Goal: Transaction & Acquisition: Download file/media

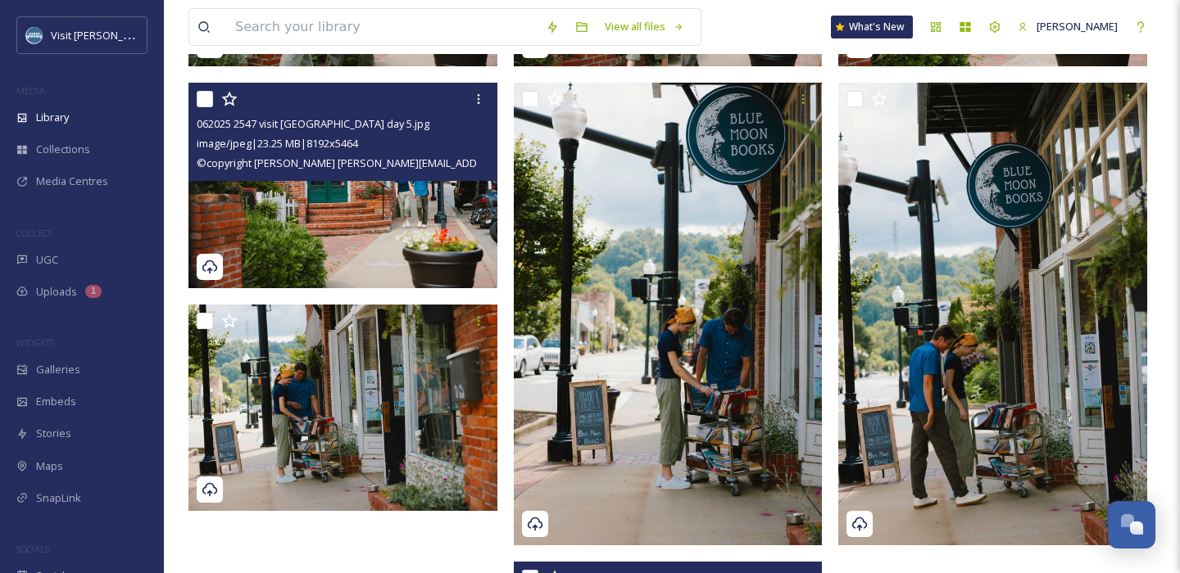
scroll to position [583, 0]
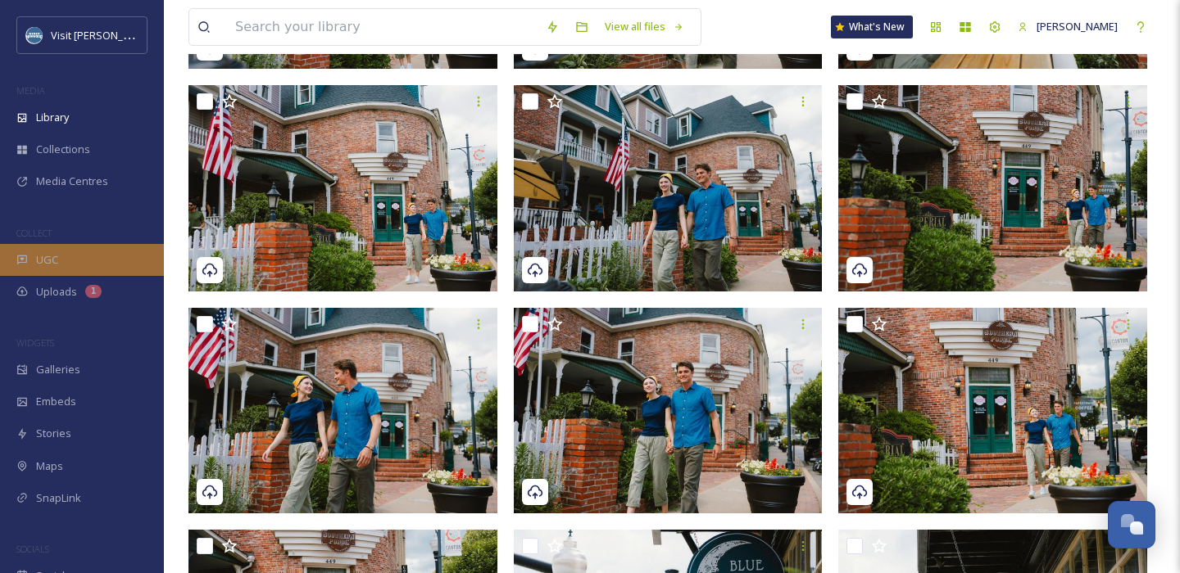
click at [75, 255] on div "UGC" at bounding box center [82, 260] width 164 height 32
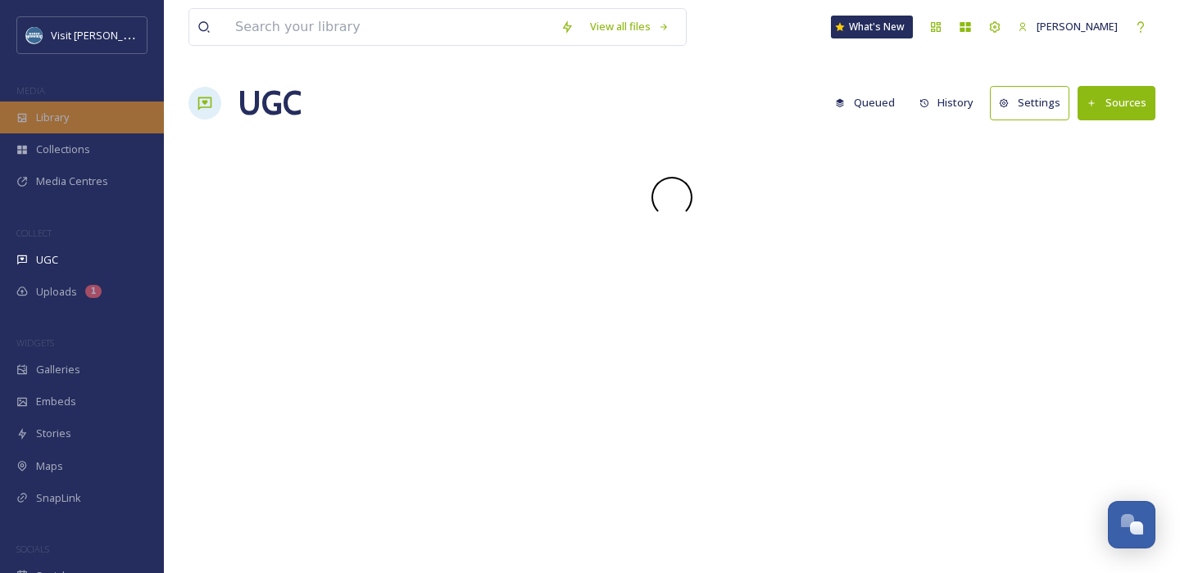
click at [73, 116] on div "Library" at bounding box center [82, 118] width 164 height 32
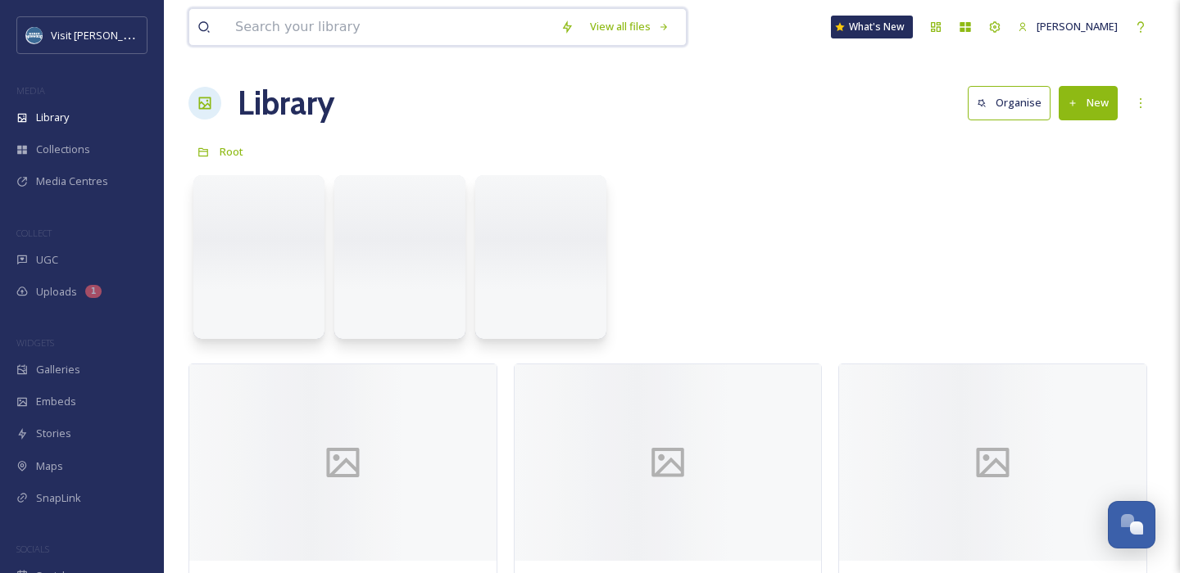
click at [310, 29] on input at bounding box center [389, 27] width 325 height 36
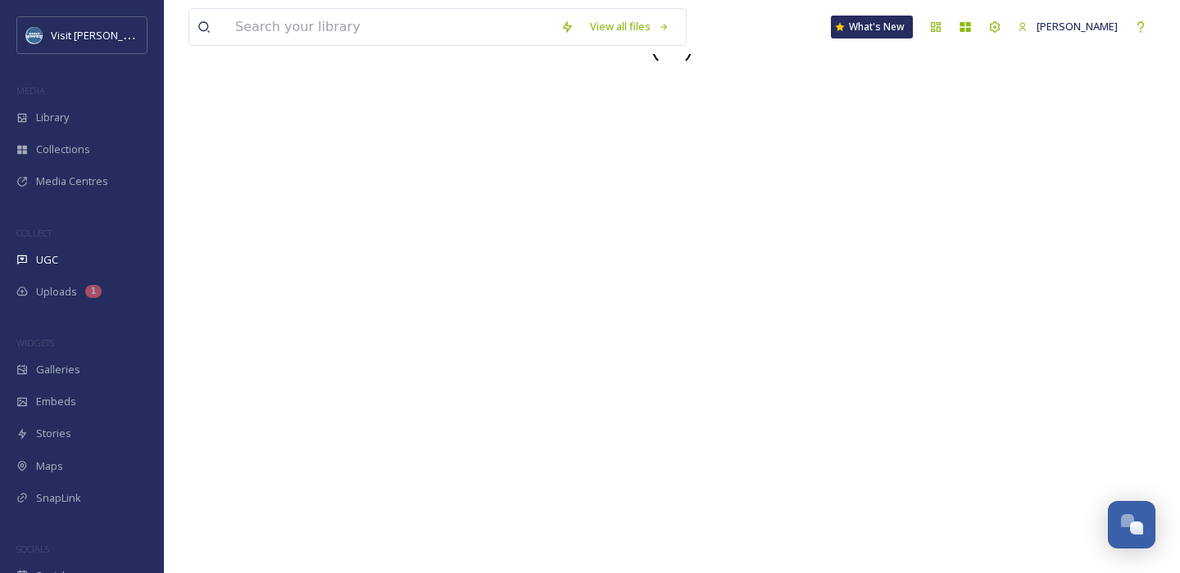
scroll to position [251, 0]
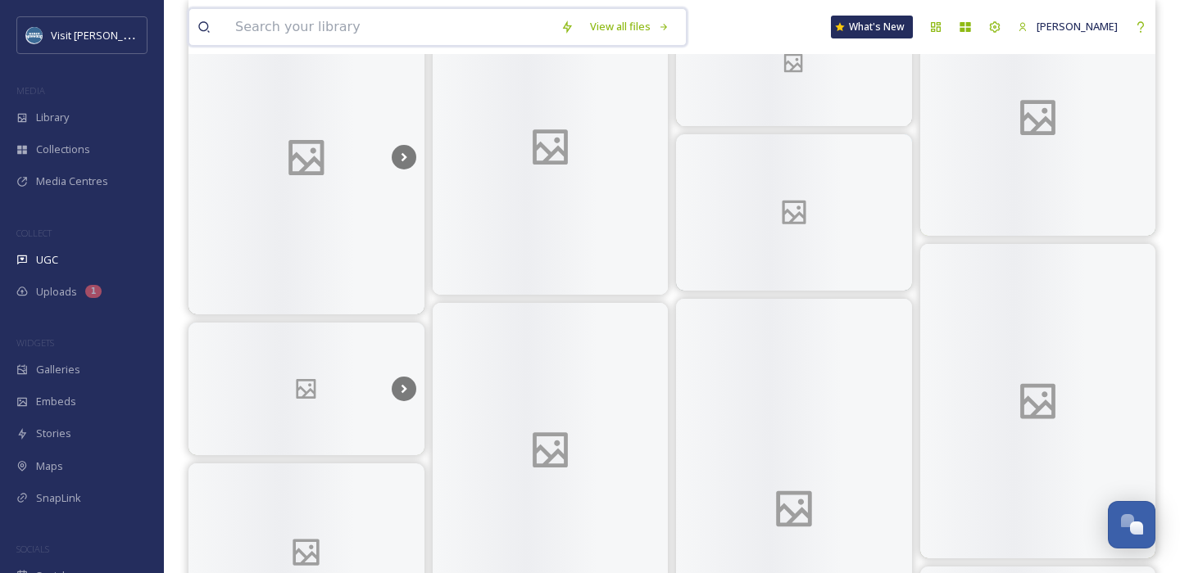
click at [306, 31] on input at bounding box center [389, 27] width 325 height 36
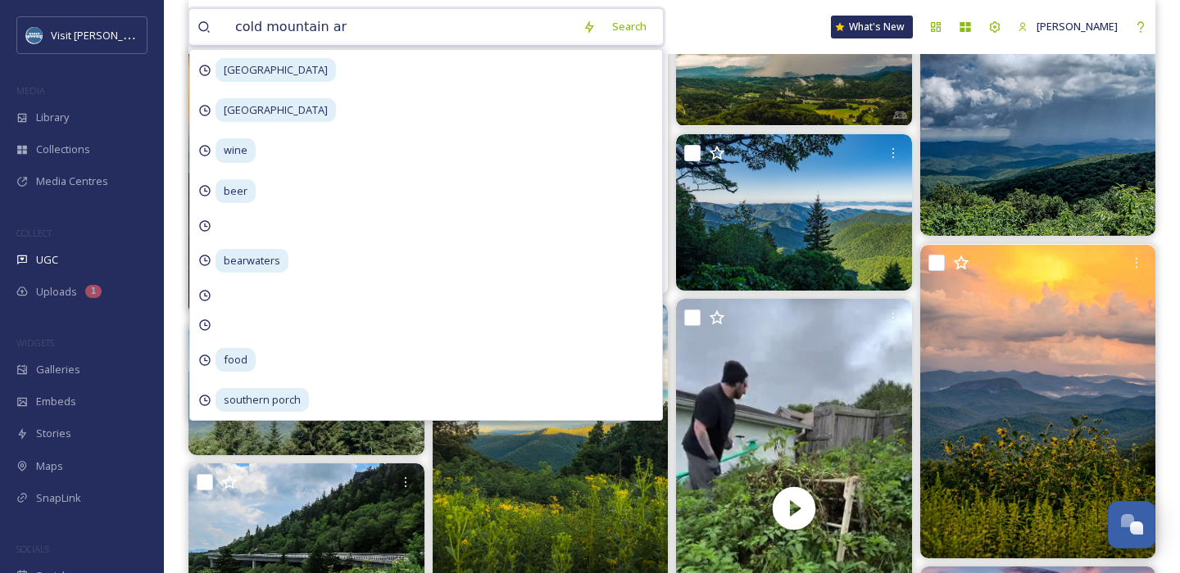
type input "cold mountain art"
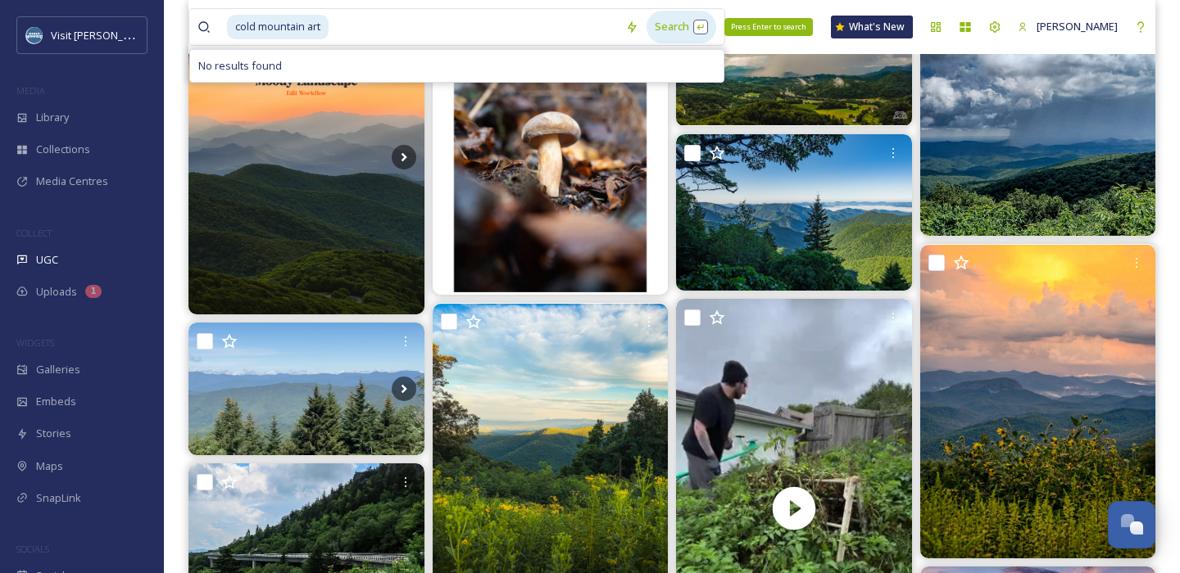
click at [648, 31] on div "Search Press Enter to search" at bounding box center [681, 27] width 70 height 32
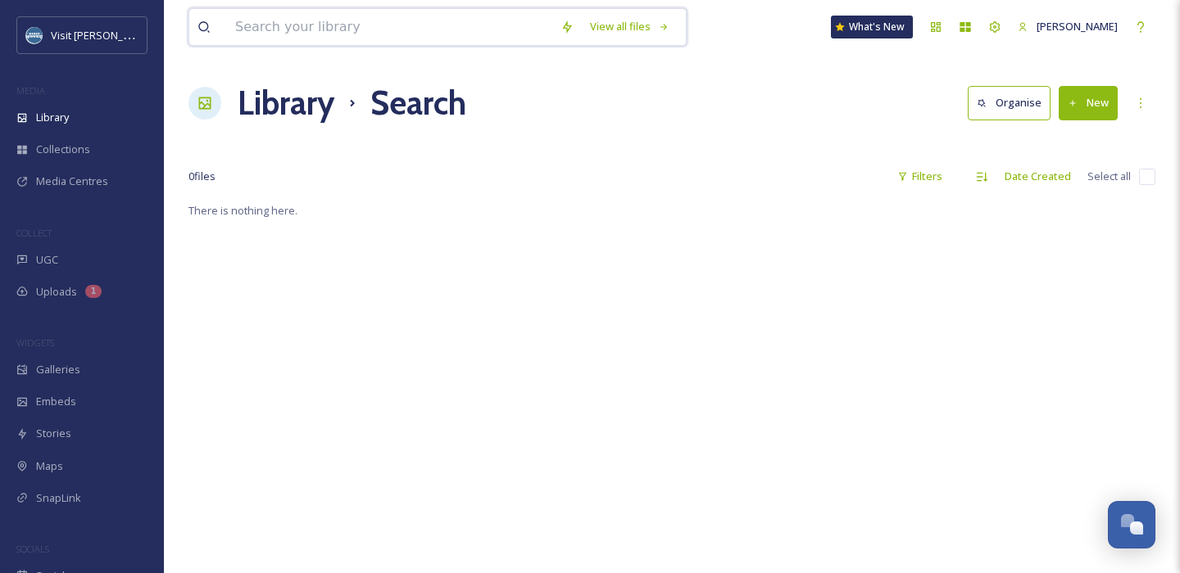
click at [383, 31] on input at bounding box center [389, 27] width 325 height 36
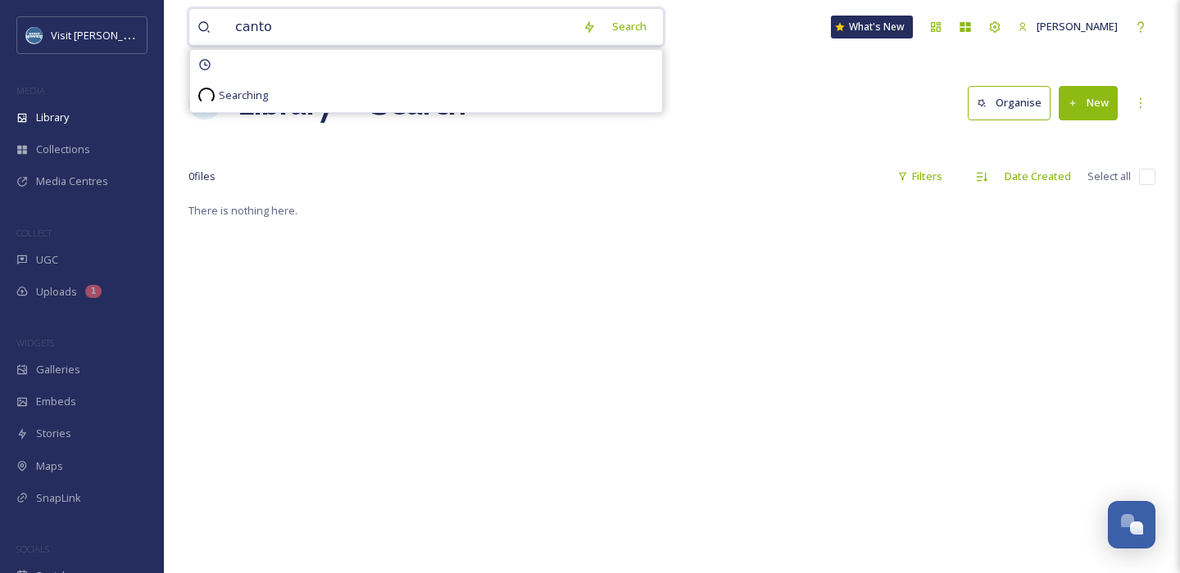
type input "canton"
click at [634, 36] on div "Search Press Enter to search" at bounding box center [655, 27] width 70 height 32
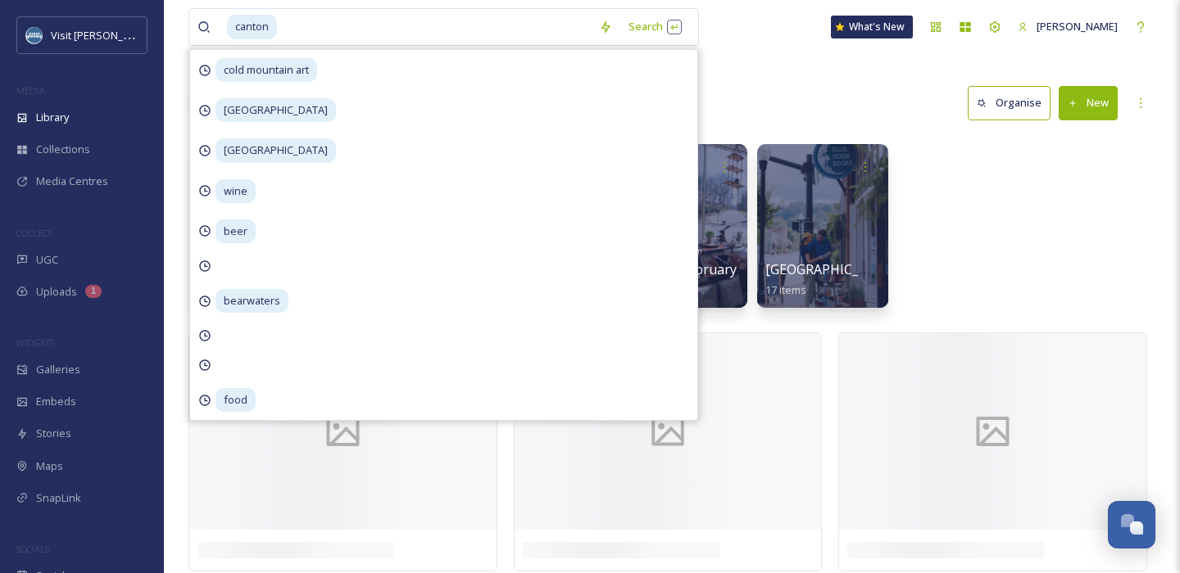
click at [826, 97] on div "Library Search Organise New" at bounding box center [671, 103] width 967 height 49
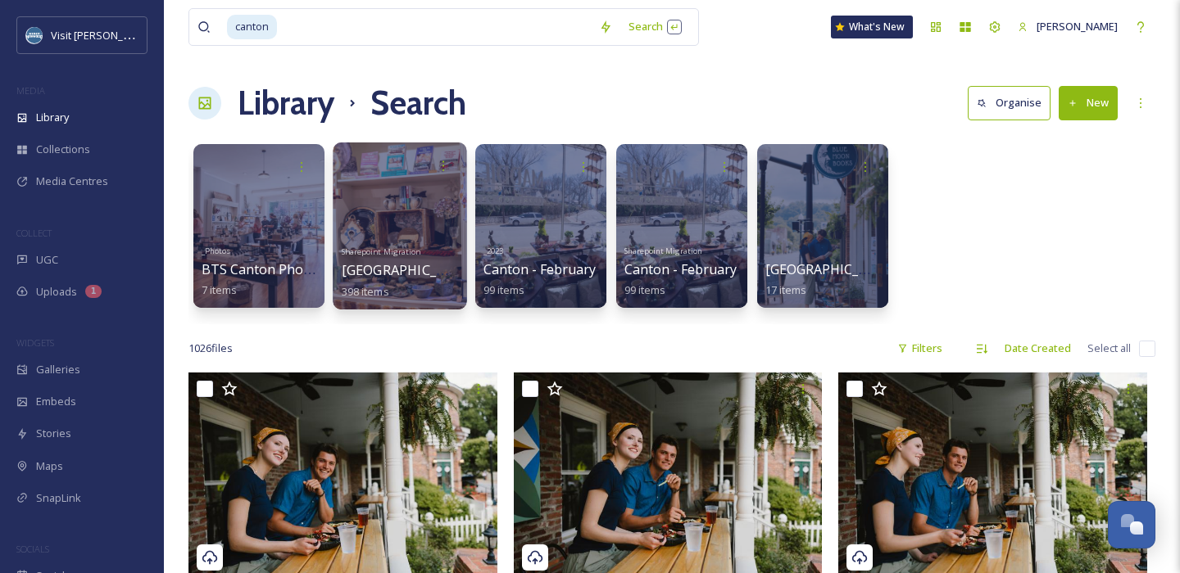
click at [424, 203] on div at bounding box center [400, 226] width 134 height 167
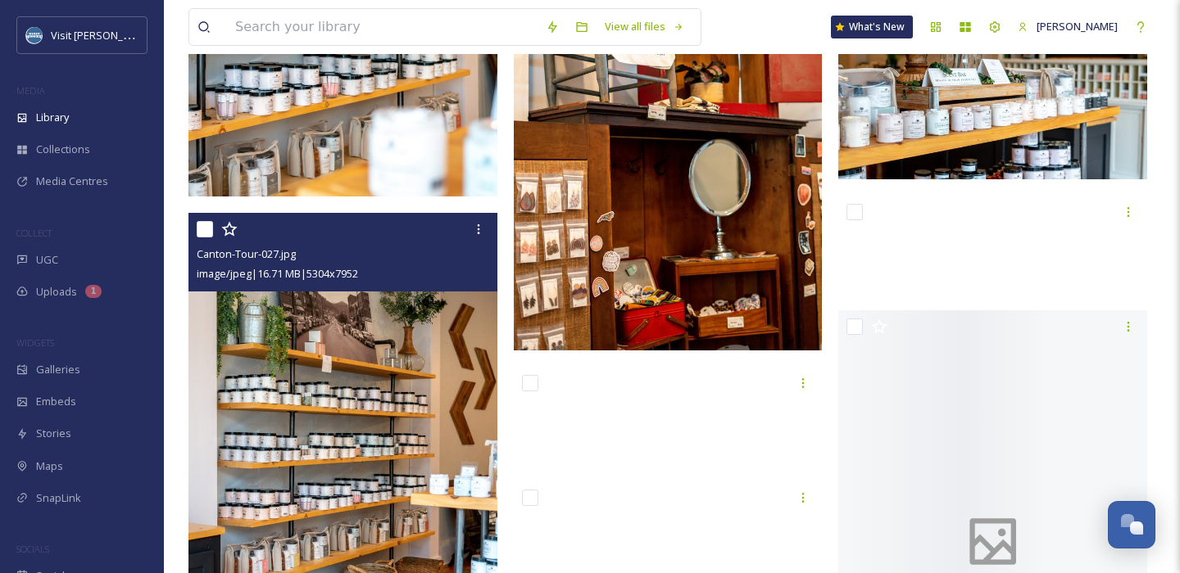
scroll to position [23059, 0]
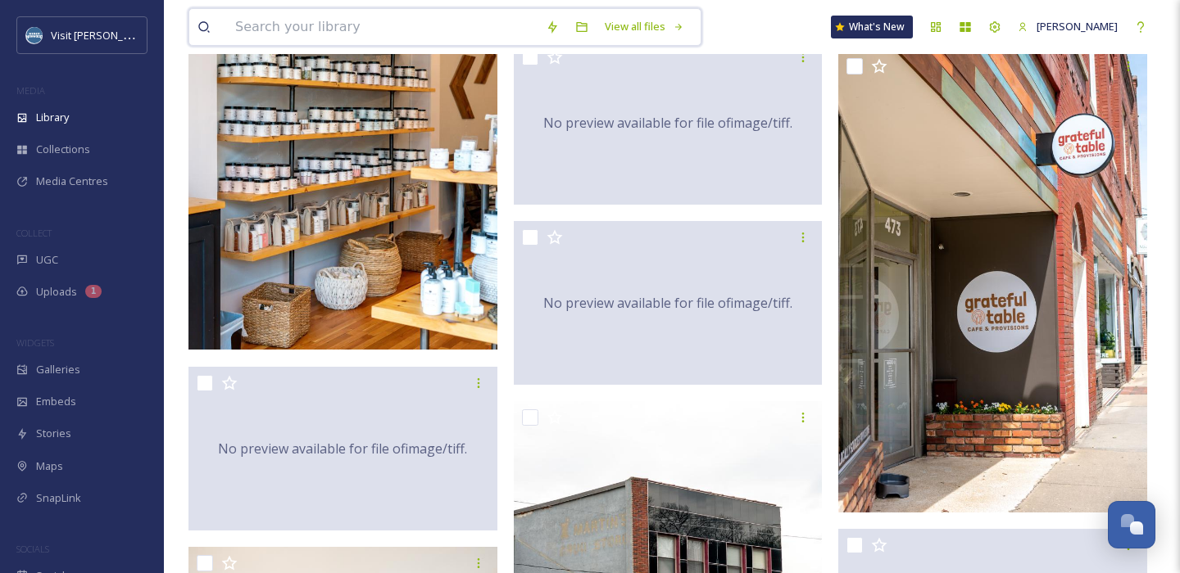
click at [290, 11] on input at bounding box center [382, 27] width 310 height 36
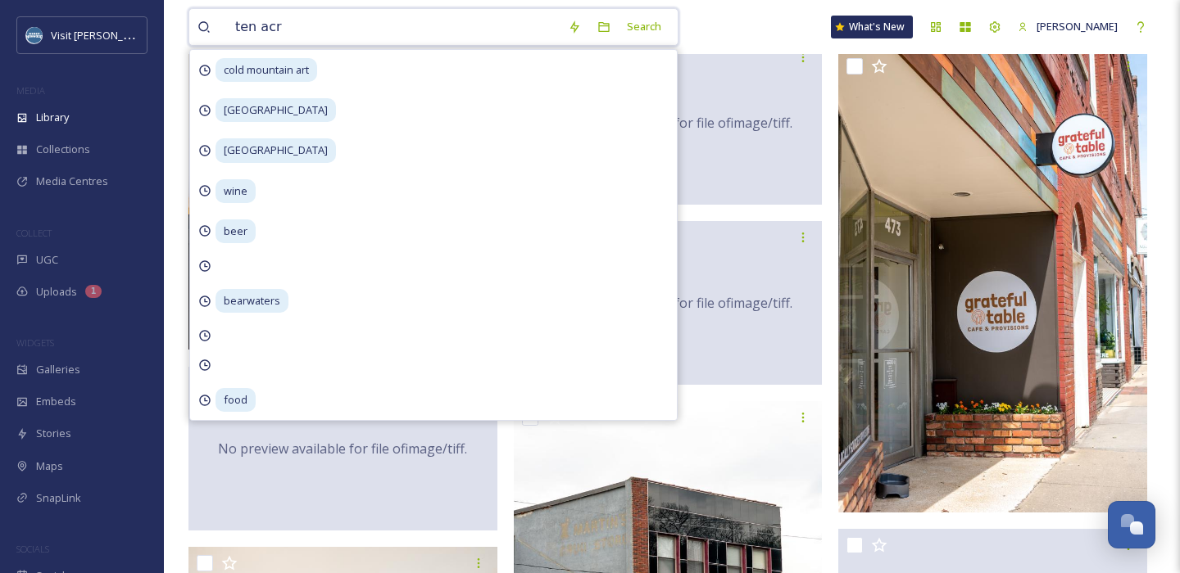
type input "ten acre"
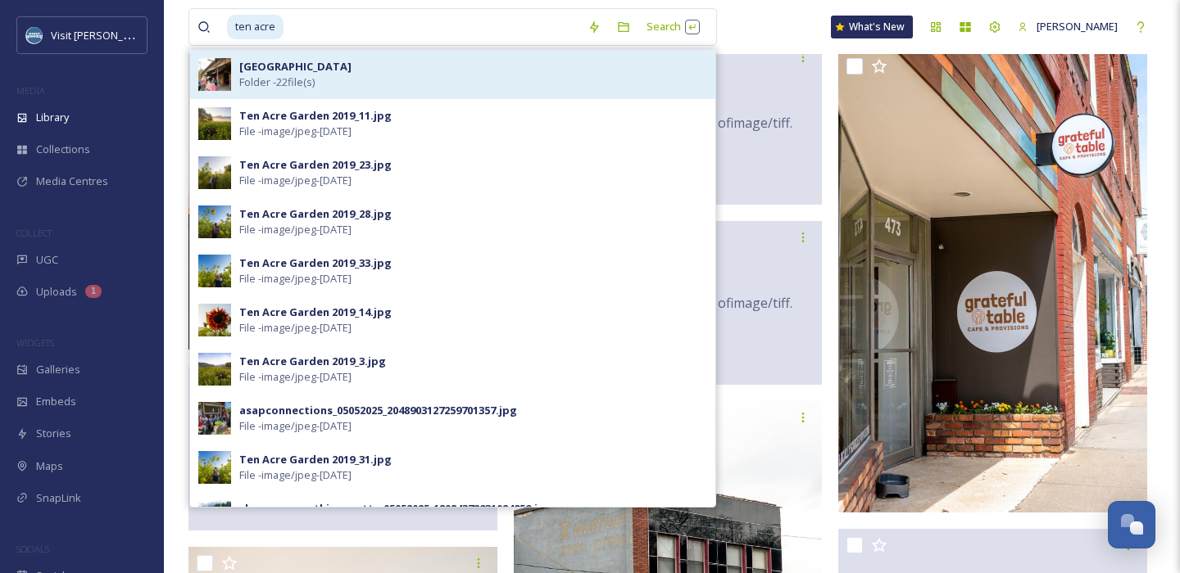
click at [437, 84] on div "Ten Acre Garden Folder - 22 file(s)" at bounding box center [473, 74] width 468 height 31
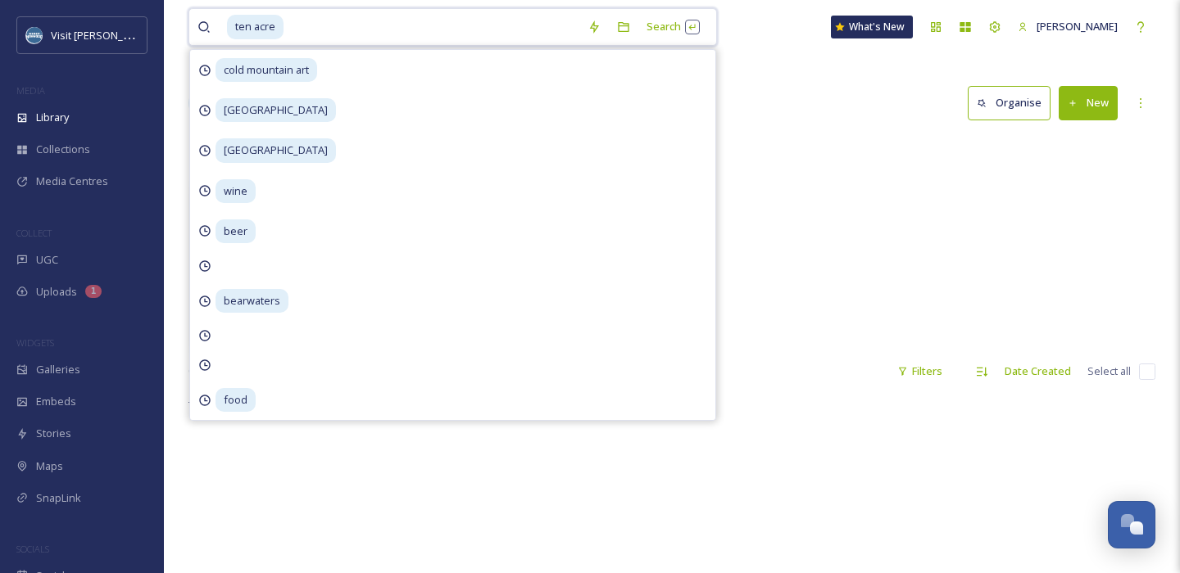
click at [315, 20] on input at bounding box center [432, 27] width 294 height 36
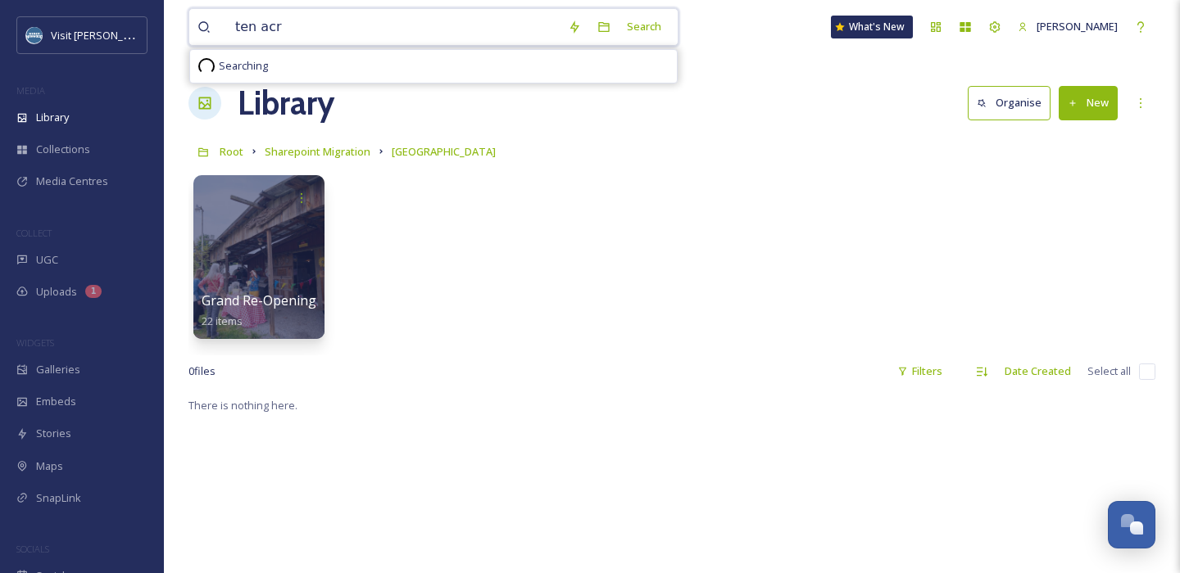
type input "ten acre"
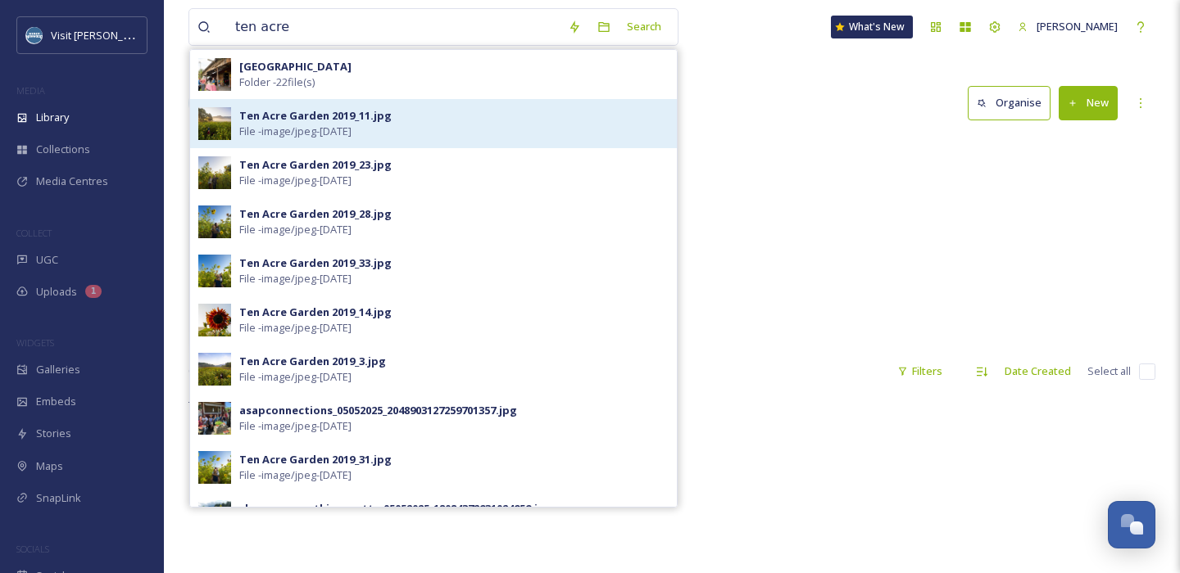
click at [337, 128] on span "File - image/jpeg - [DATE]" at bounding box center [295, 132] width 112 height 16
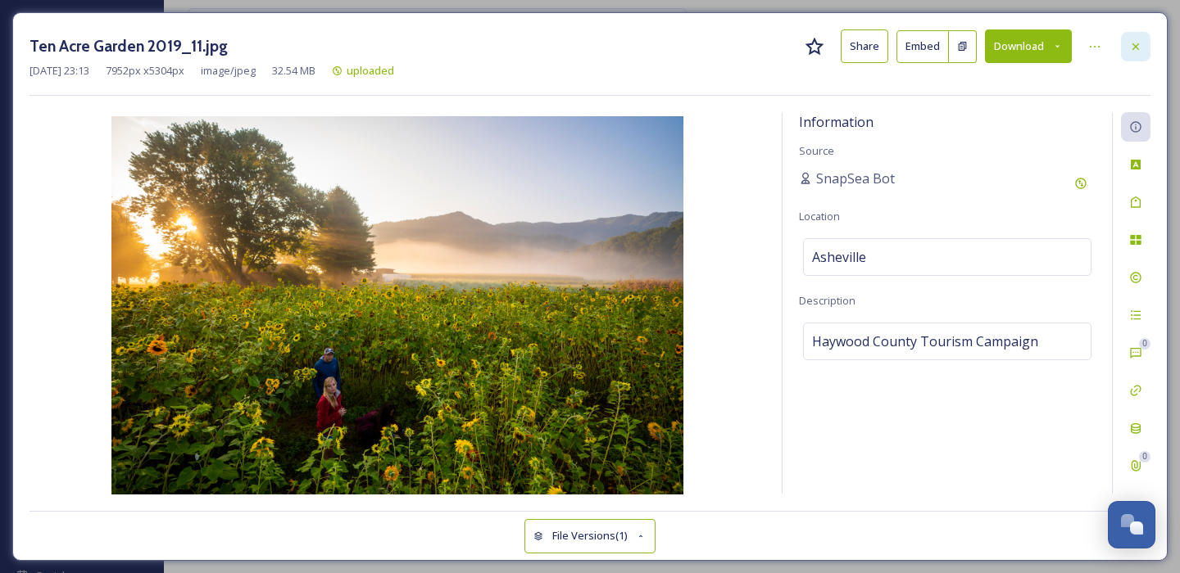
click at [1138, 48] on icon at bounding box center [1135, 46] width 7 height 7
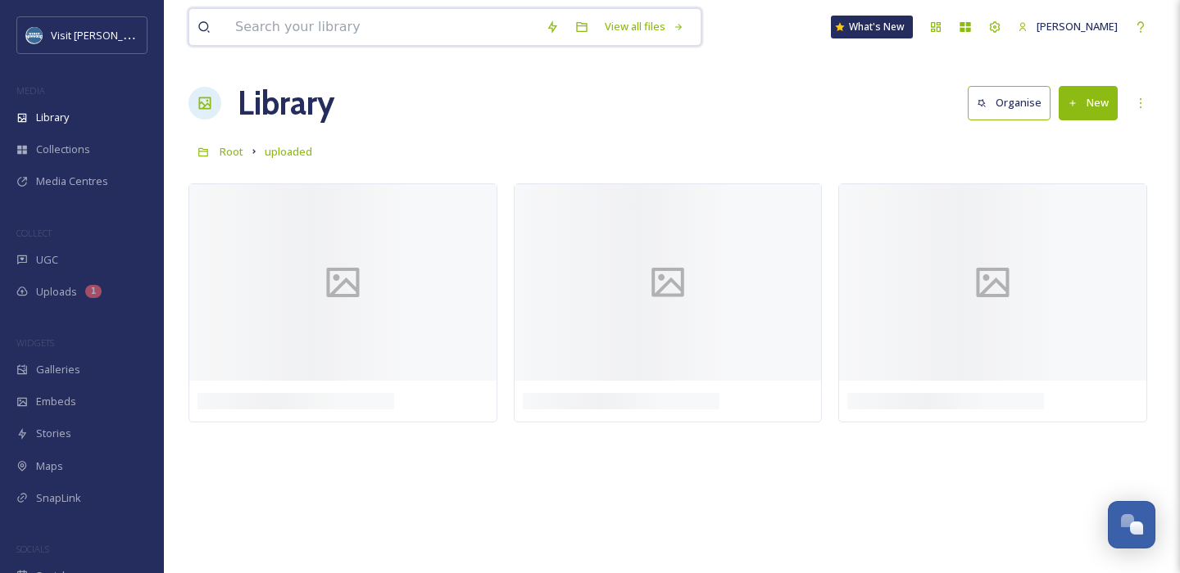
click at [399, 36] on input at bounding box center [382, 27] width 310 height 36
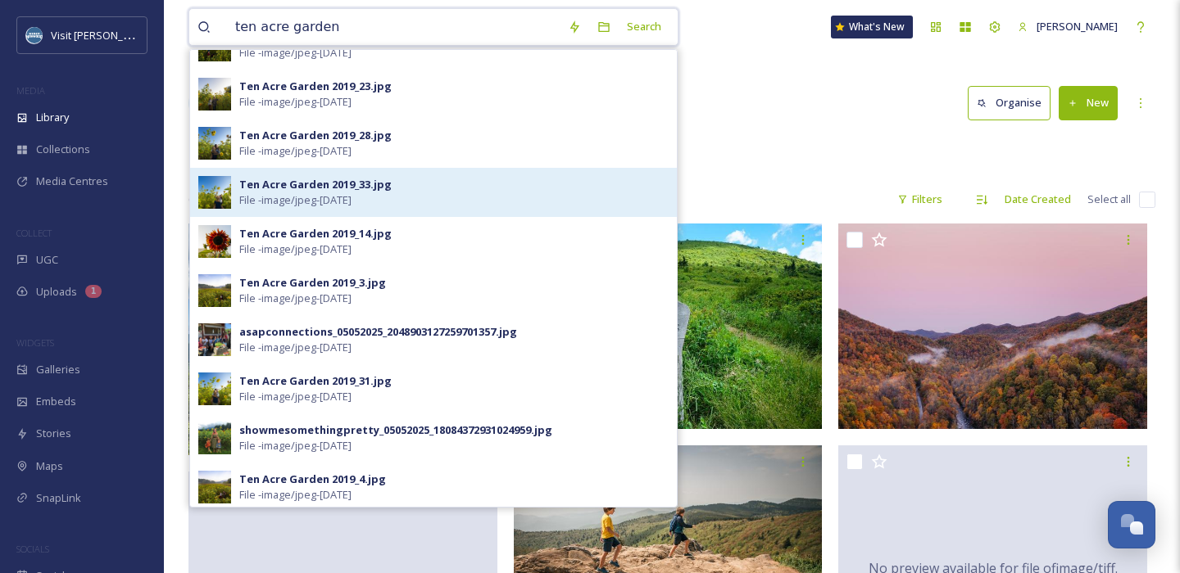
scroll to position [80, 0]
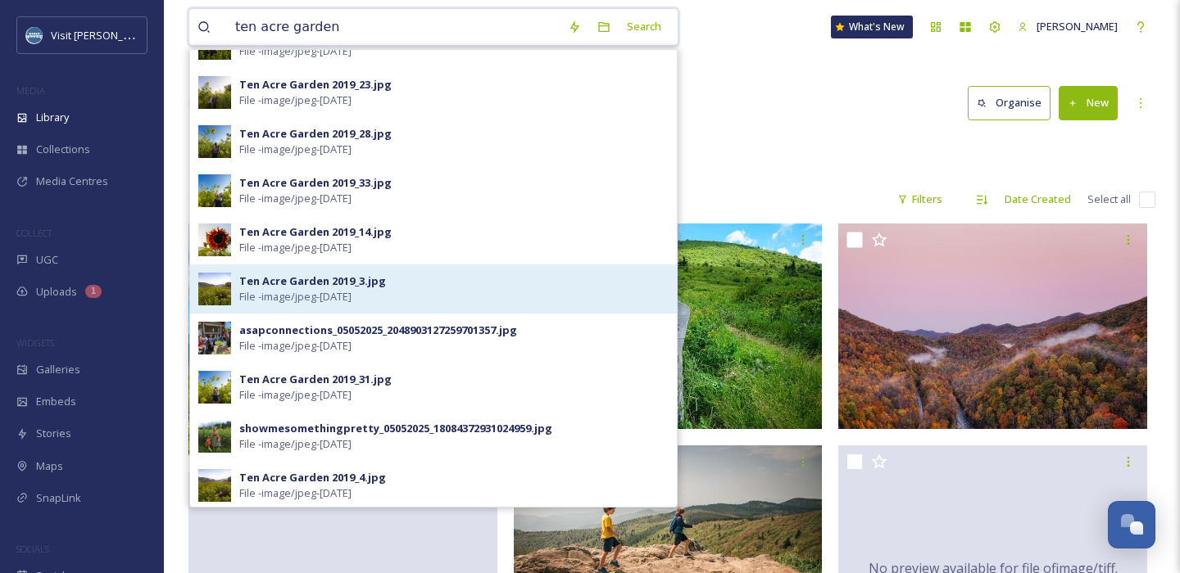
type input "ten acre garden"
click at [332, 282] on div "Ten Acre Garden 2019_3.jpg" at bounding box center [312, 282] width 147 height 16
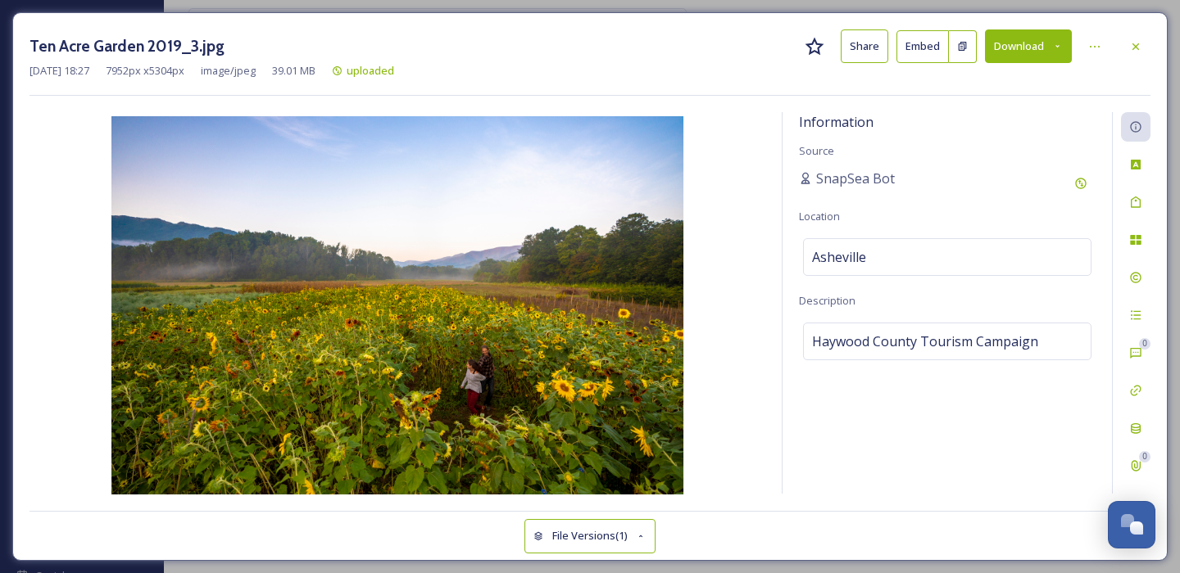
click at [1007, 45] on button "Download" at bounding box center [1028, 46] width 87 height 34
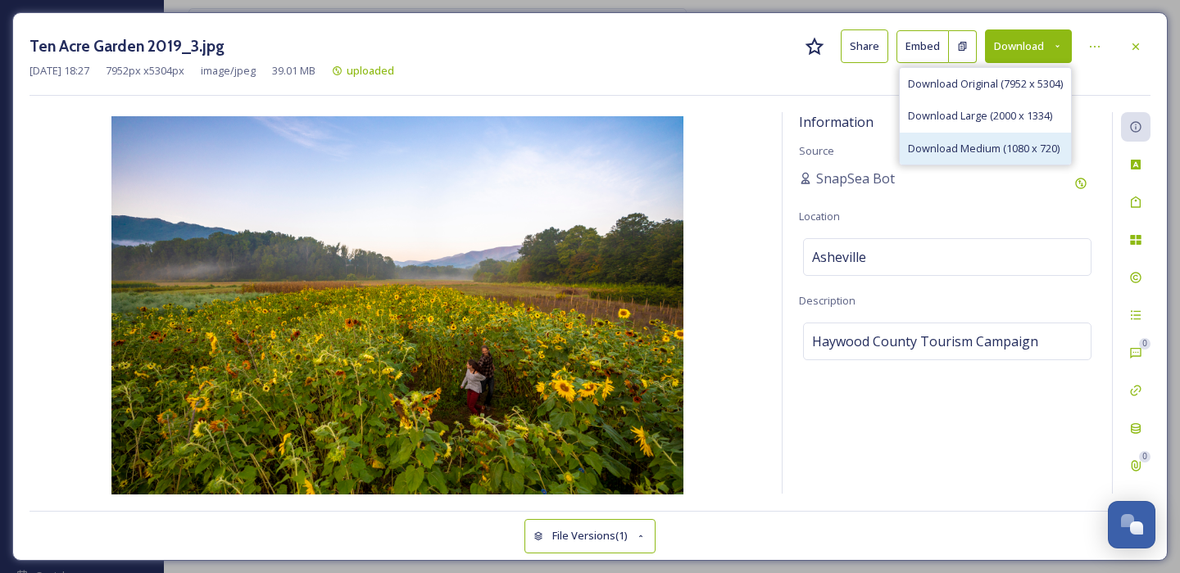
click at [976, 141] on span "Download Medium (1080 x 720)" at bounding box center [984, 149] width 152 height 16
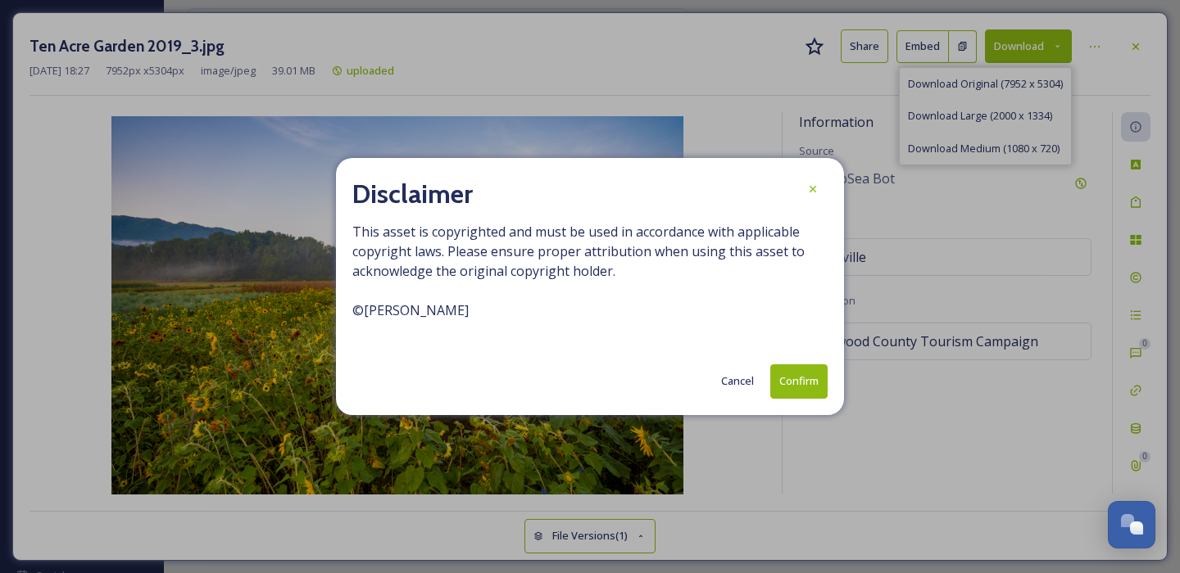
click at [801, 386] on button "Confirm" at bounding box center [798, 382] width 57 height 34
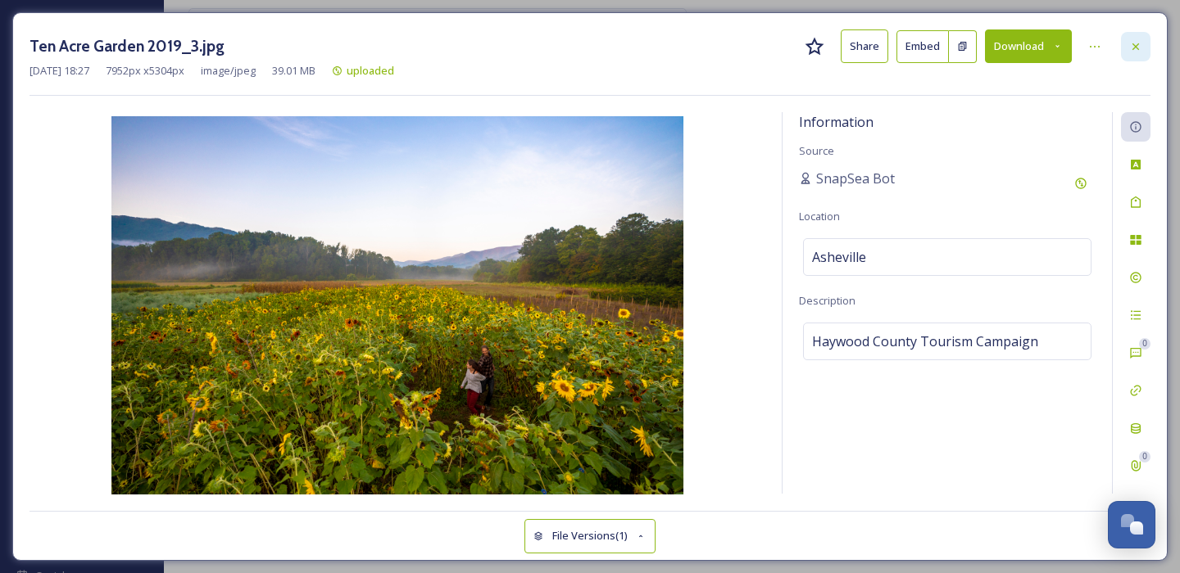
click at [1135, 55] on div at bounding box center [1135, 46] width 29 height 29
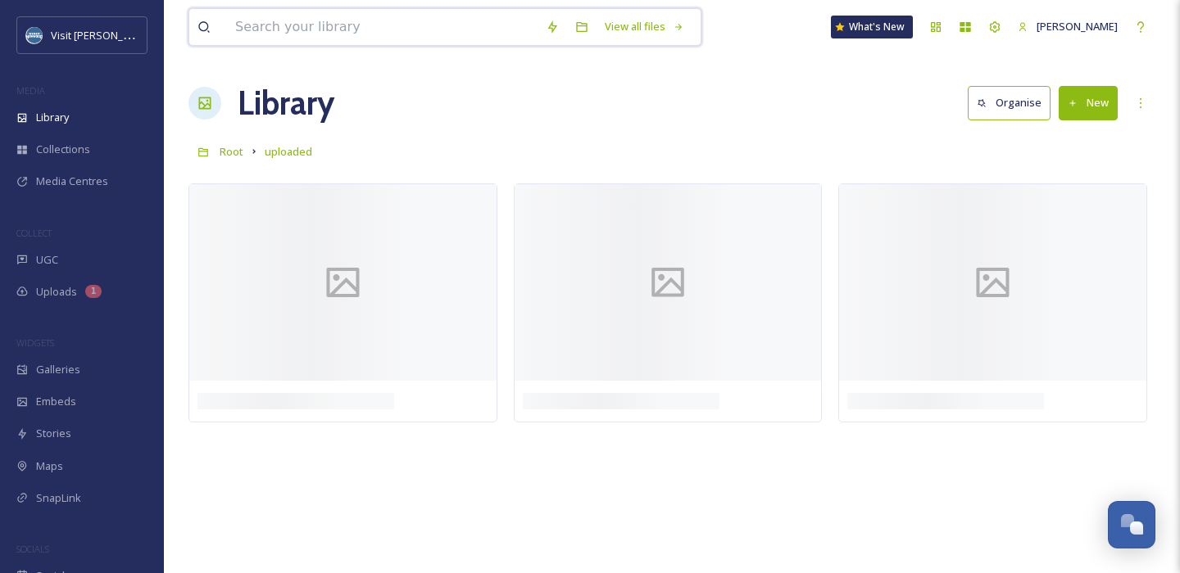
click at [461, 29] on input at bounding box center [382, 27] width 310 height 36
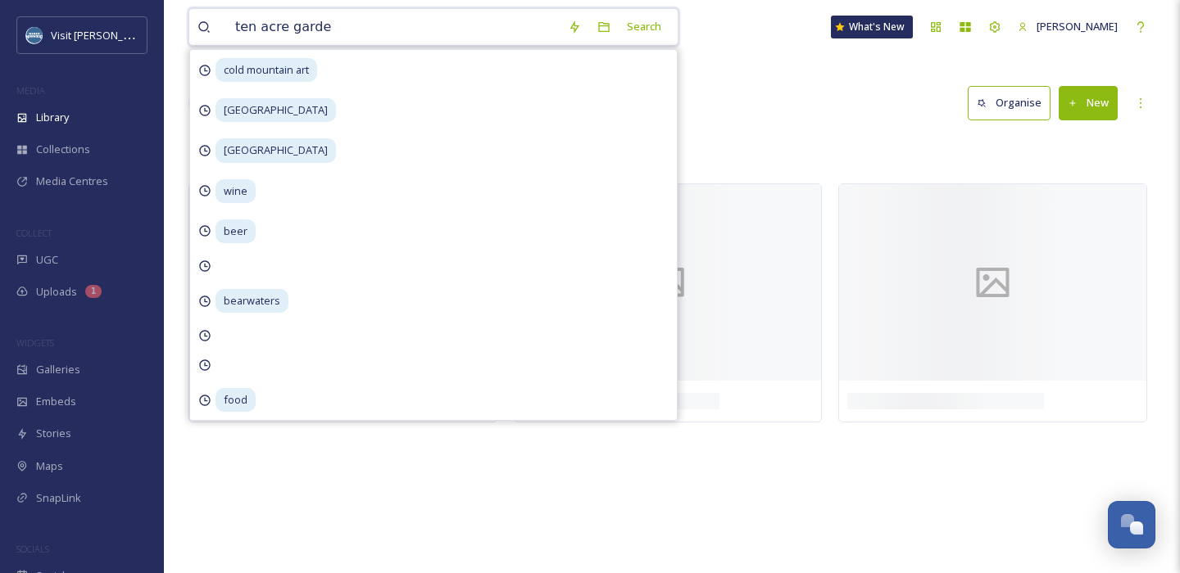
type input "ten acre garden"
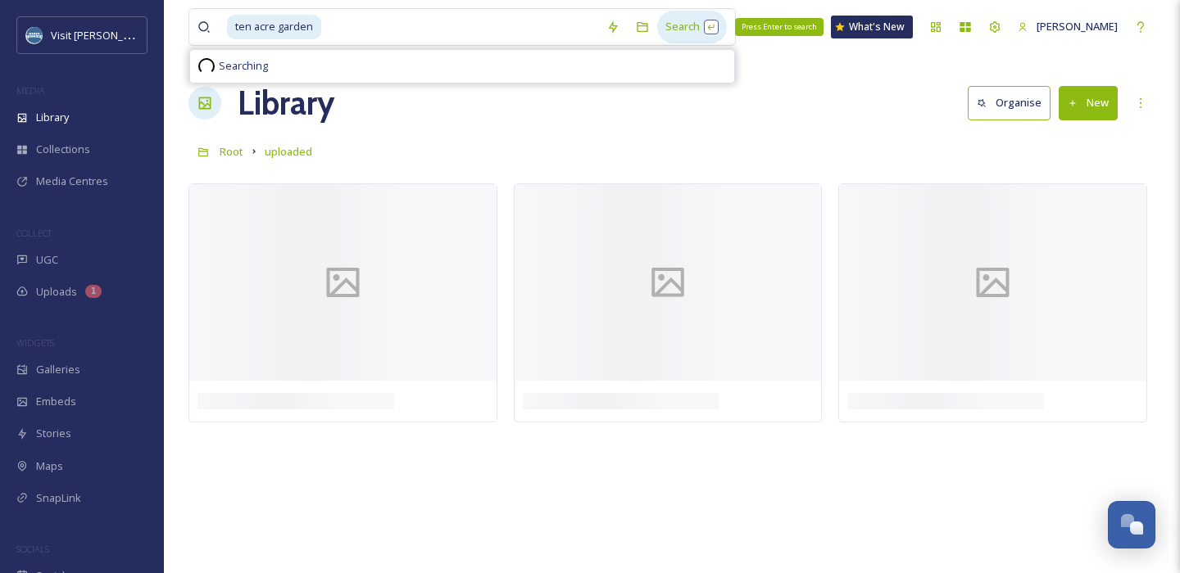
click at [673, 16] on div "Search Press Enter to search" at bounding box center [692, 27] width 70 height 32
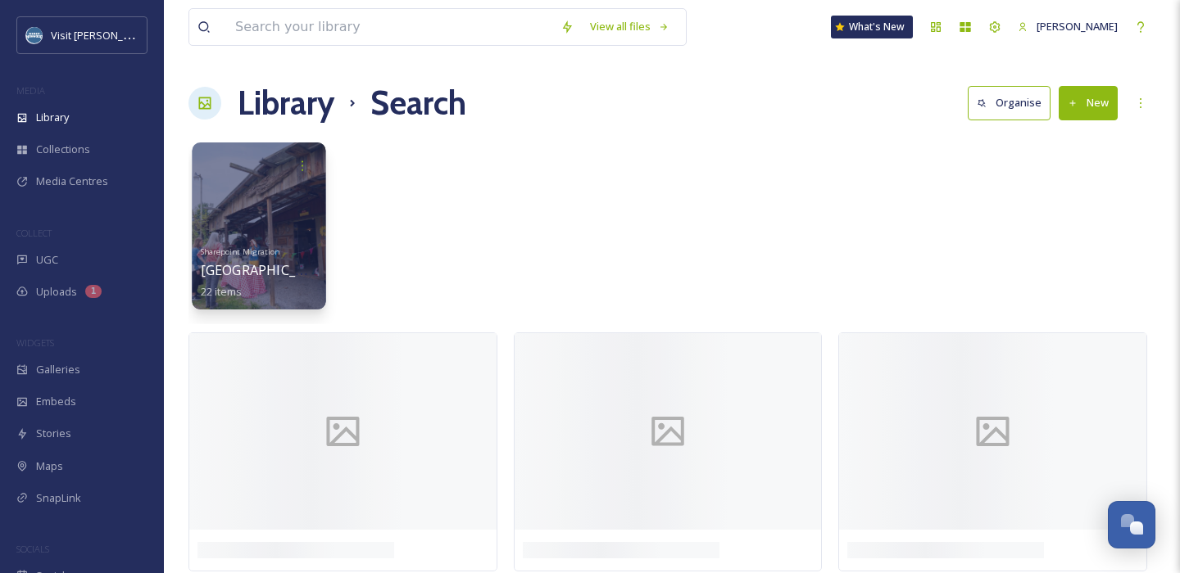
click at [250, 212] on div at bounding box center [259, 226] width 134 height 167
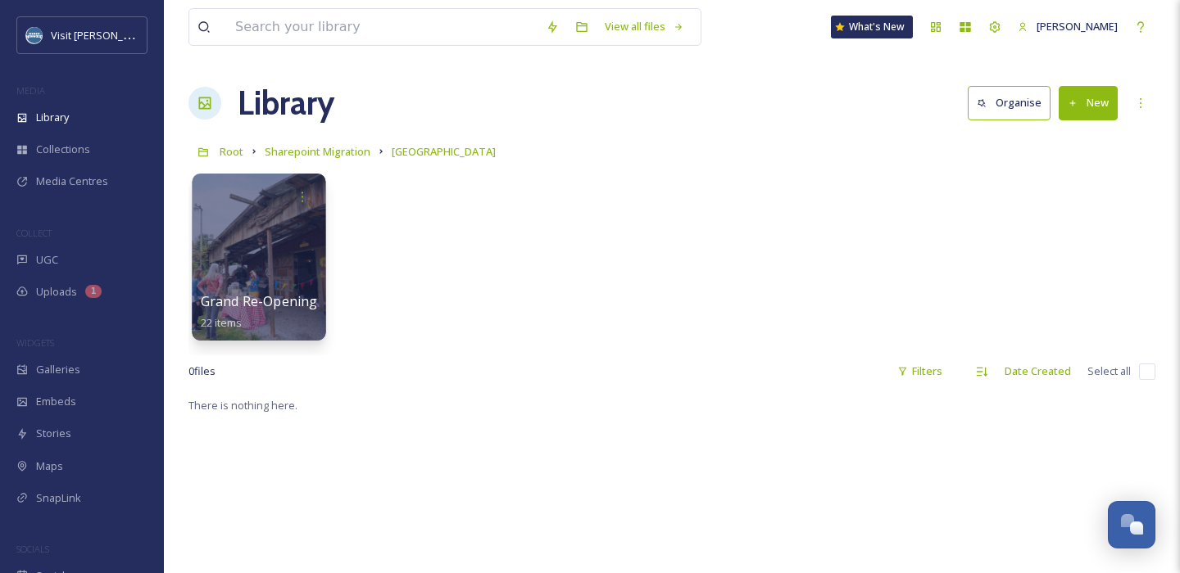
click at [260, 267] on div at bounding box center [259, 257] width 134 height 167
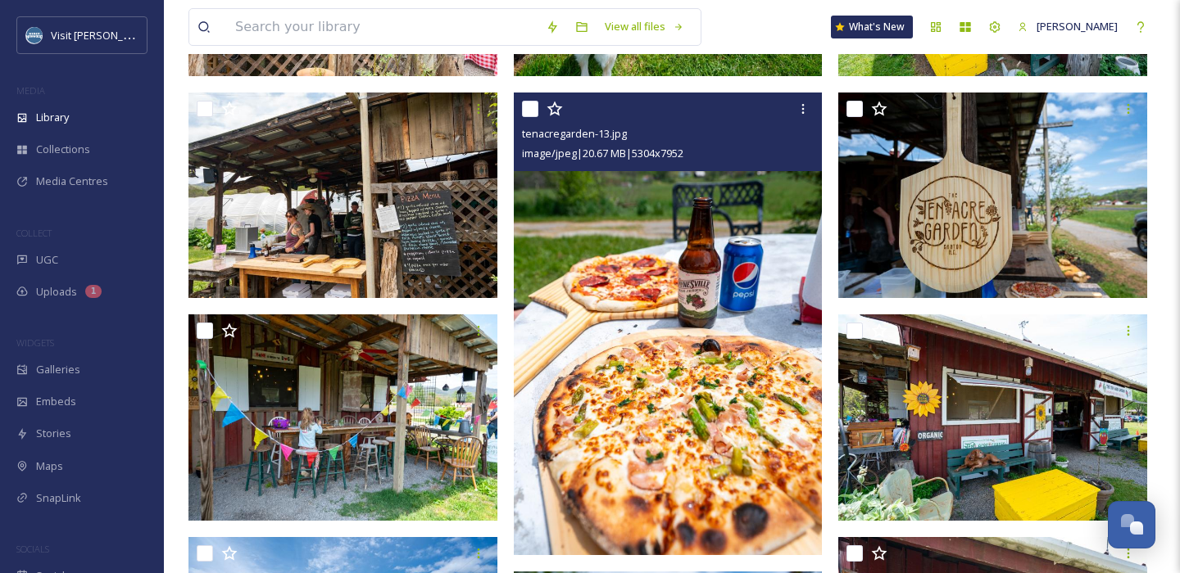
scroll to position [831, 0]
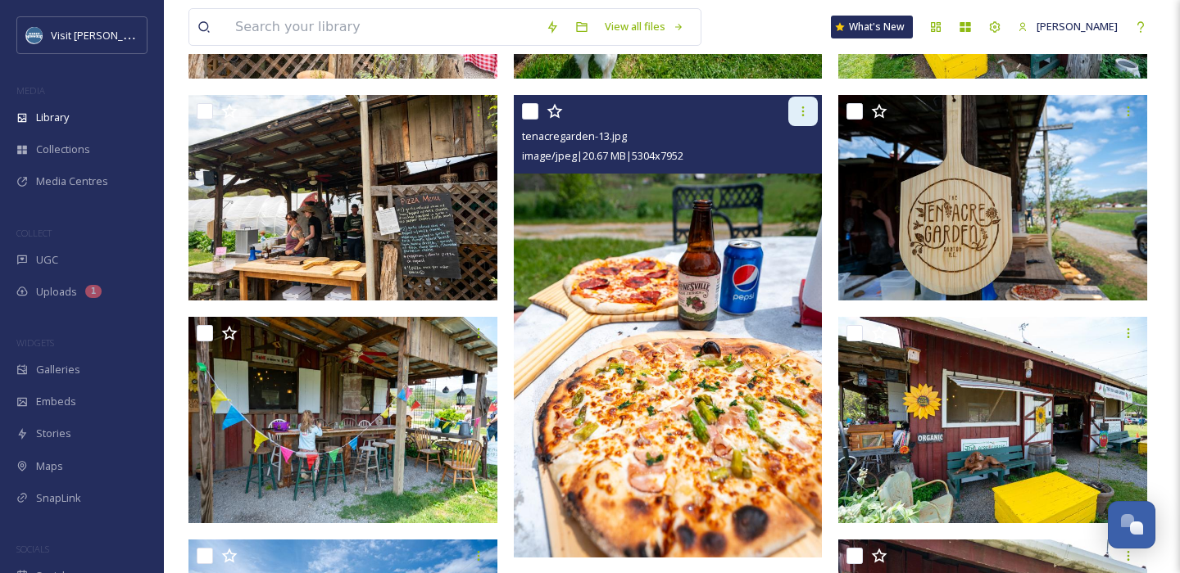
click at [804, 109] on icon at bounding box center [802, 111] width 13 height 13
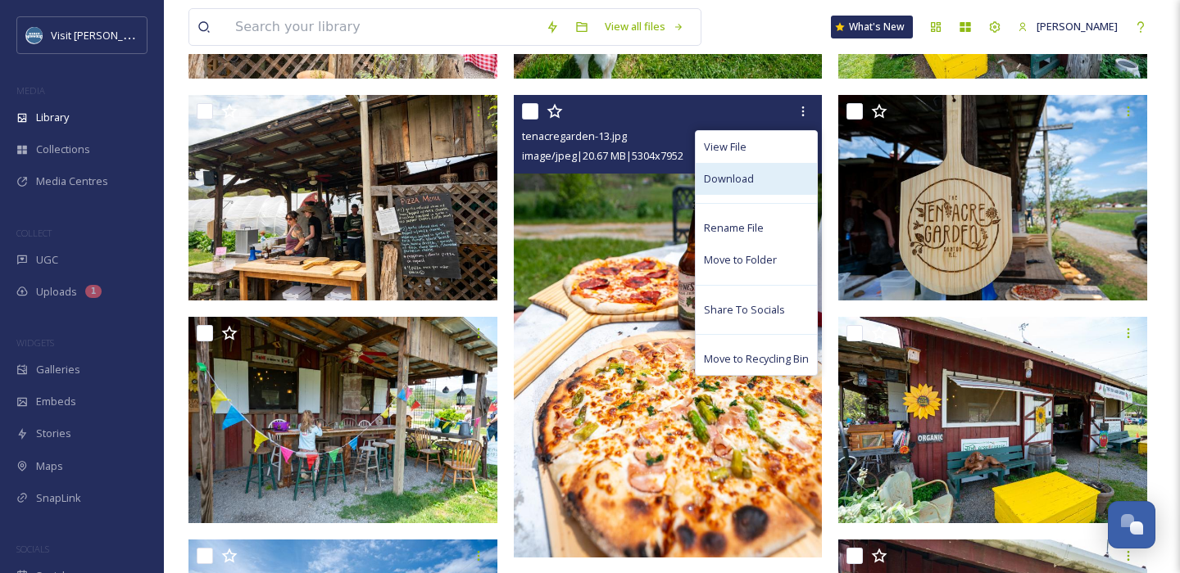
click at [746, 181] on span "Download" at bounding box center [729, 179] width 50 height 16
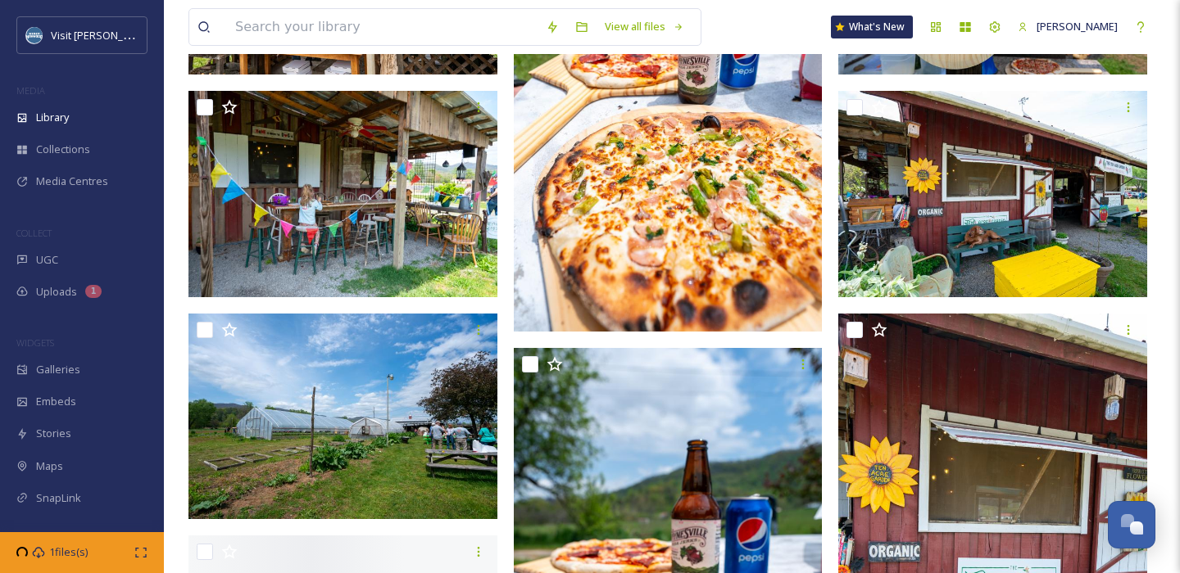
scroll to position [1058, 0]
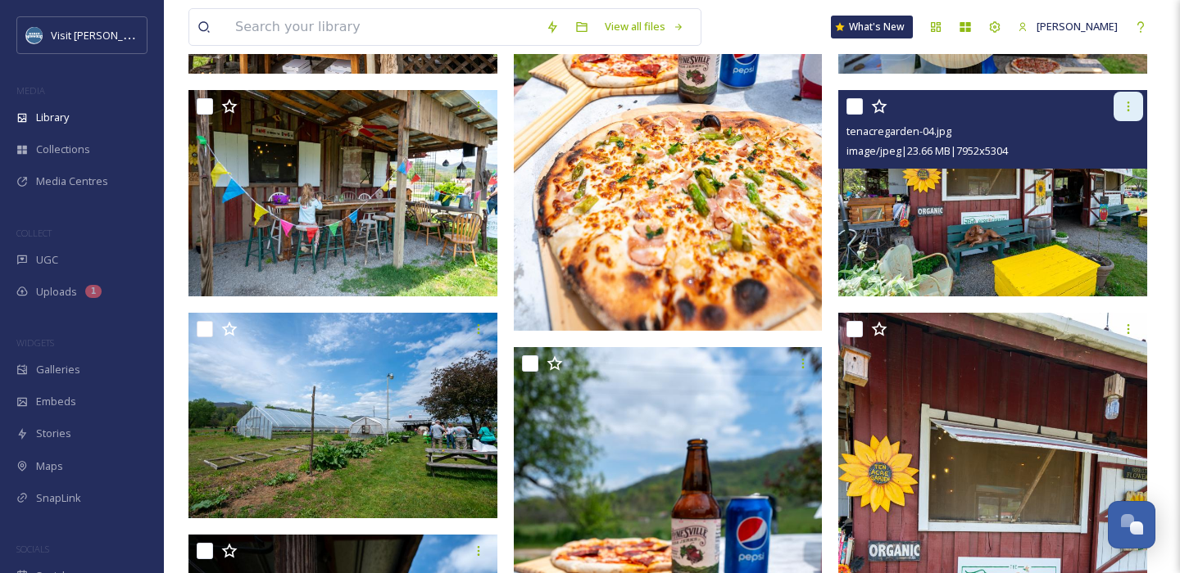
click at [1137, 121] on div at bounding box center [1127, 106] width 29 height 29
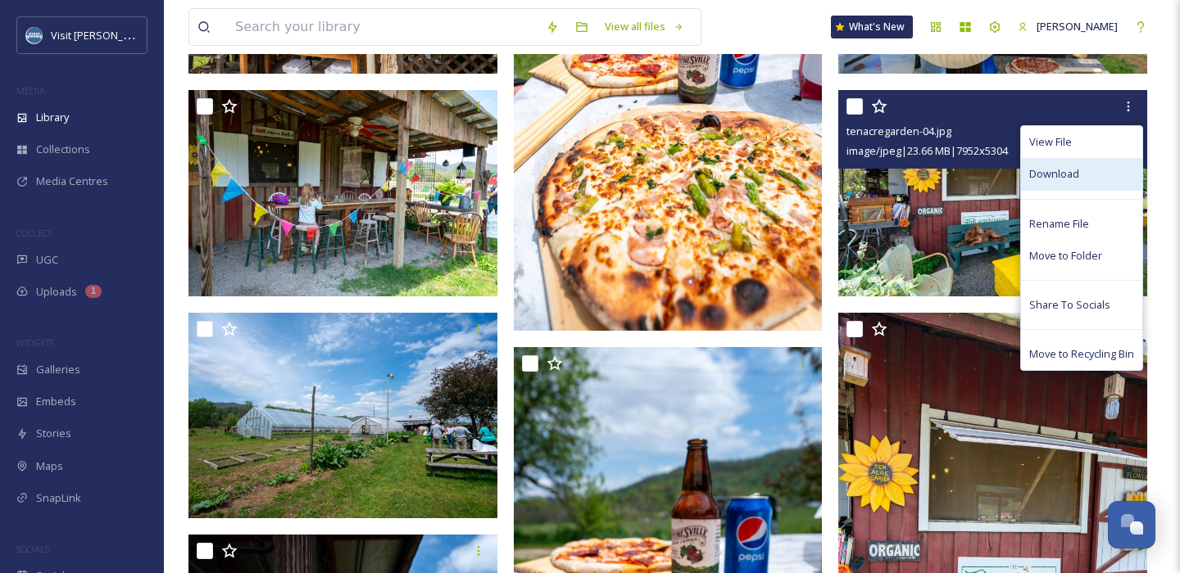
click at [1049, 183] on div "Download" at bounding box center [1081, 174] width 121 height 32
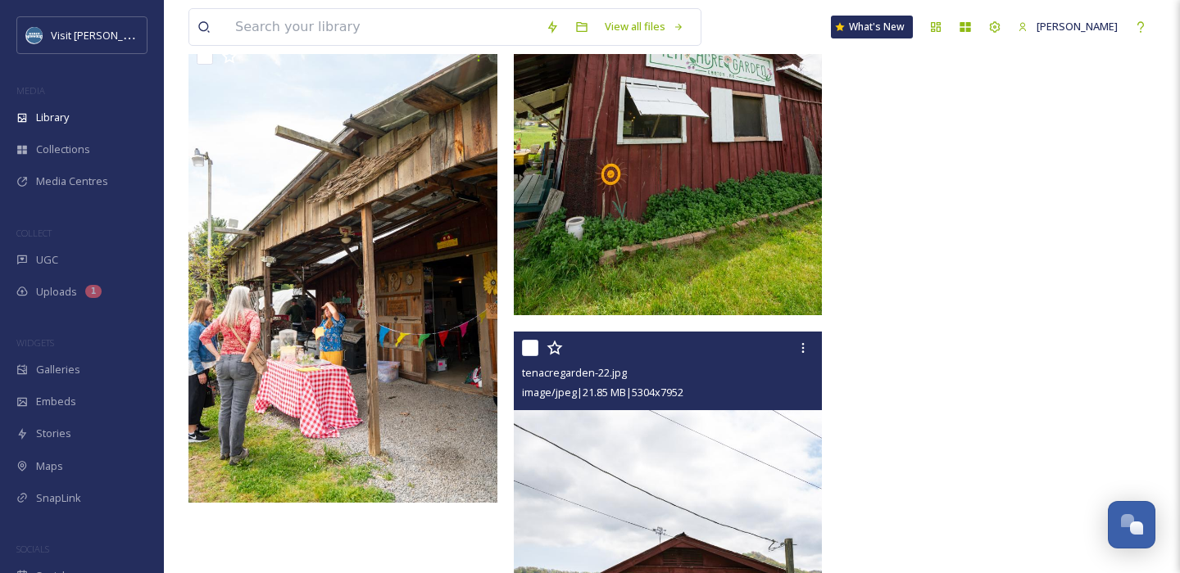
scroll to position [1991, 0]
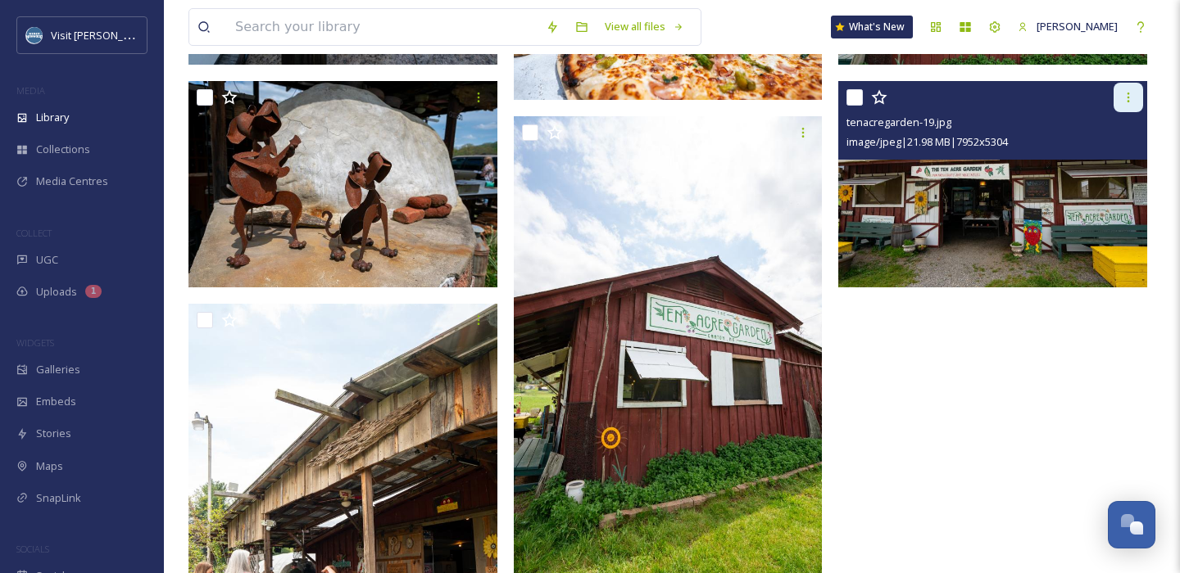
click at [1135, 97] on div at bounding box center [1127, 97] width 29 height 29
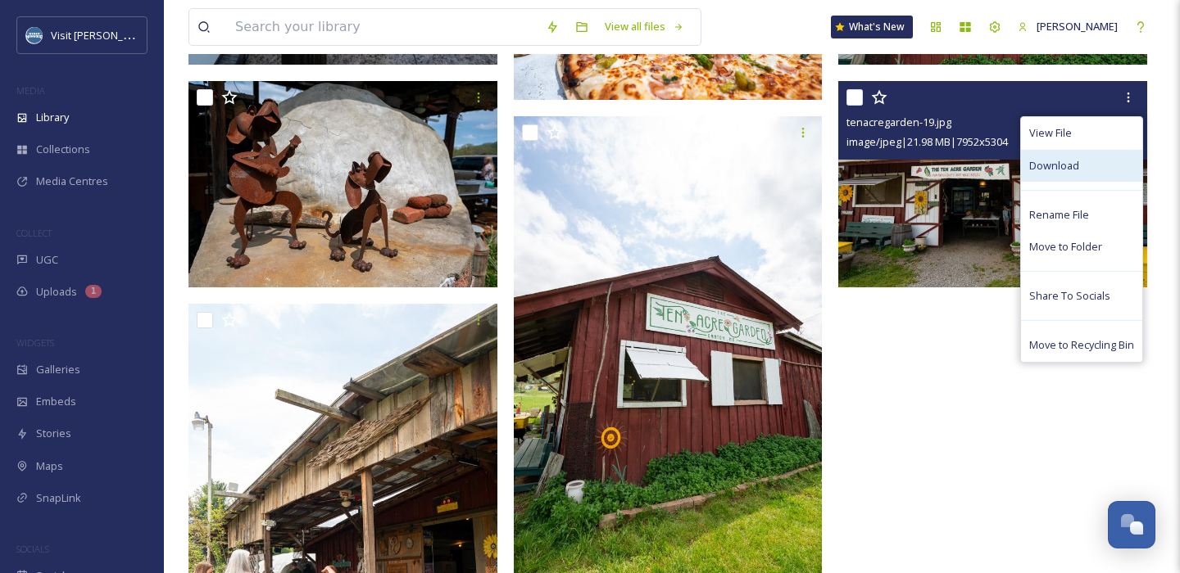
click at [1078, 165] on div "Download" at bounding box center [1081, 166] width 121 height 32
